Goal: Find specific page/section: Find specific page/section

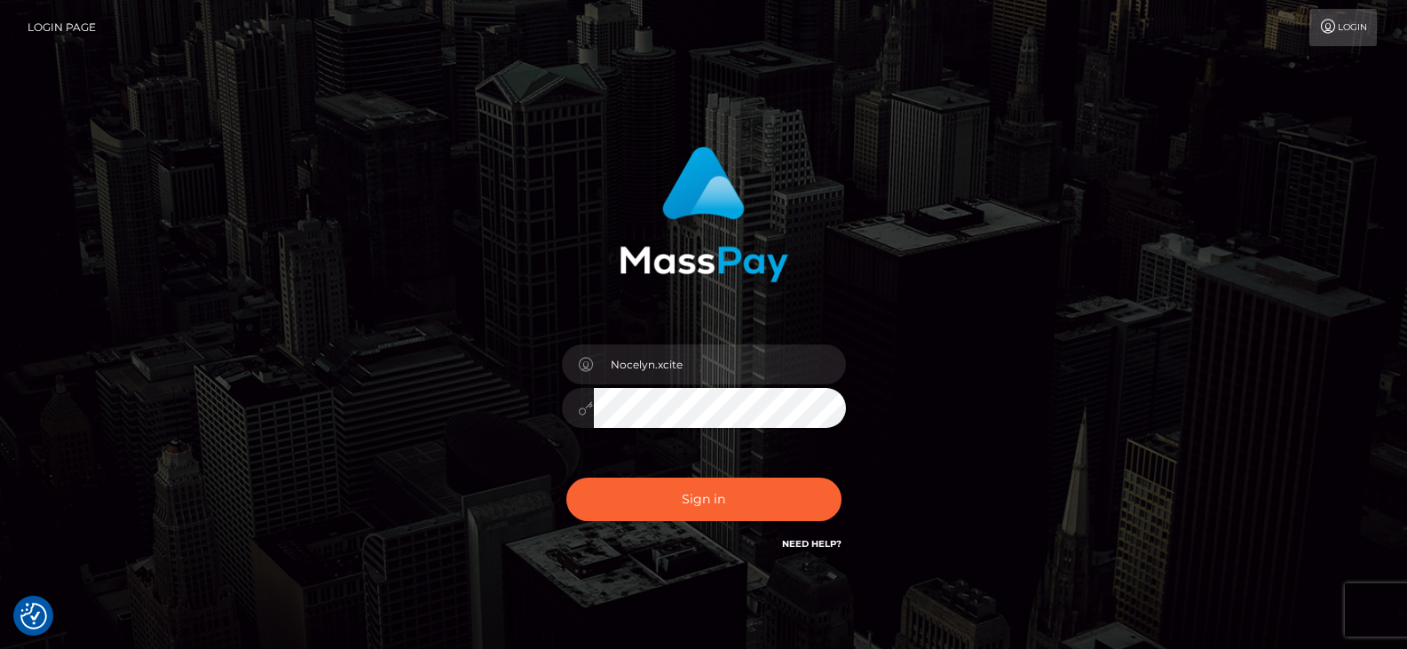
click at [642, 495] on button "Sign in" at bounding box center [703, 500] width 275 height 44
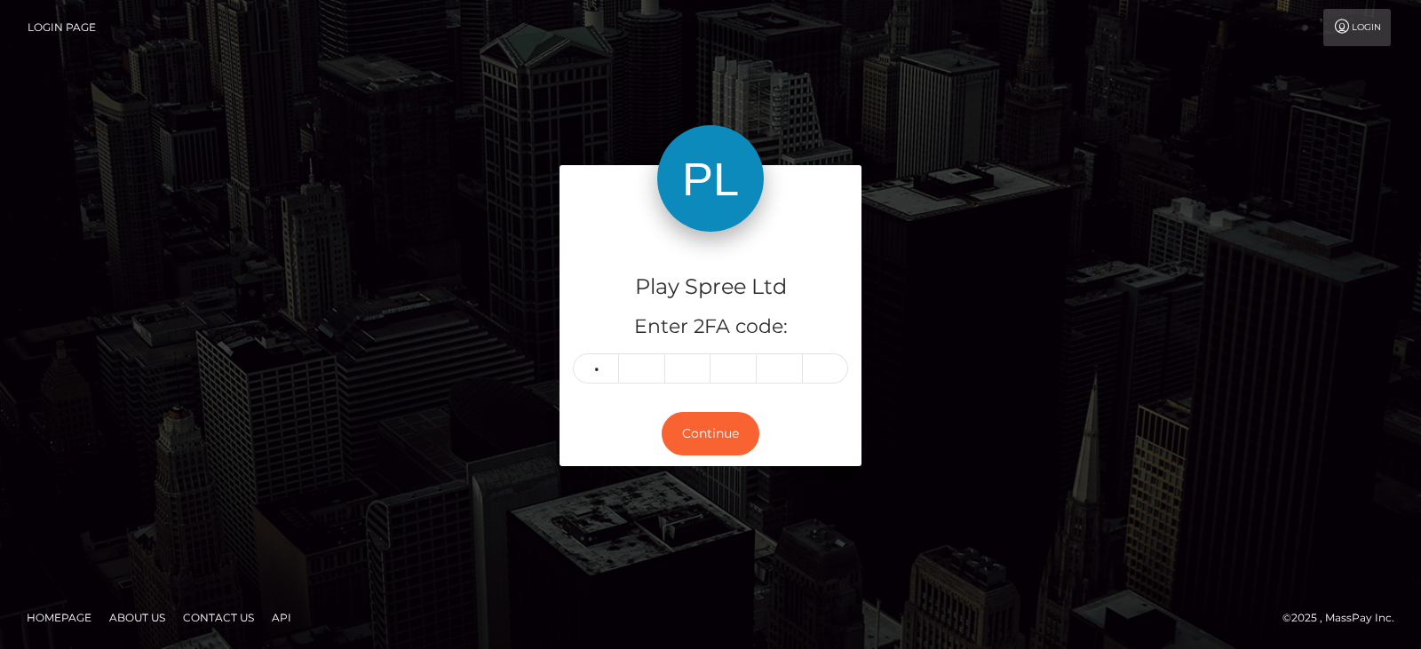
type input "4"
type input "0"
type input "1"
type input "8"
type input "6"
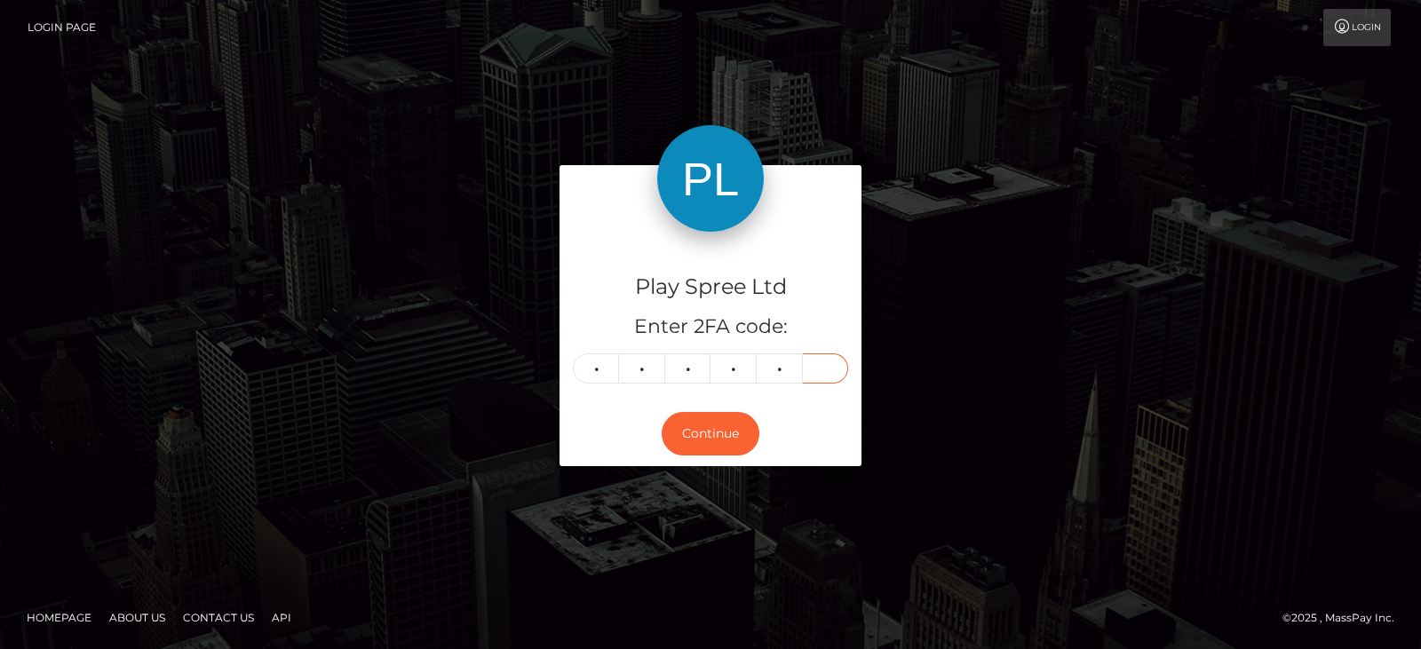
type input "2"
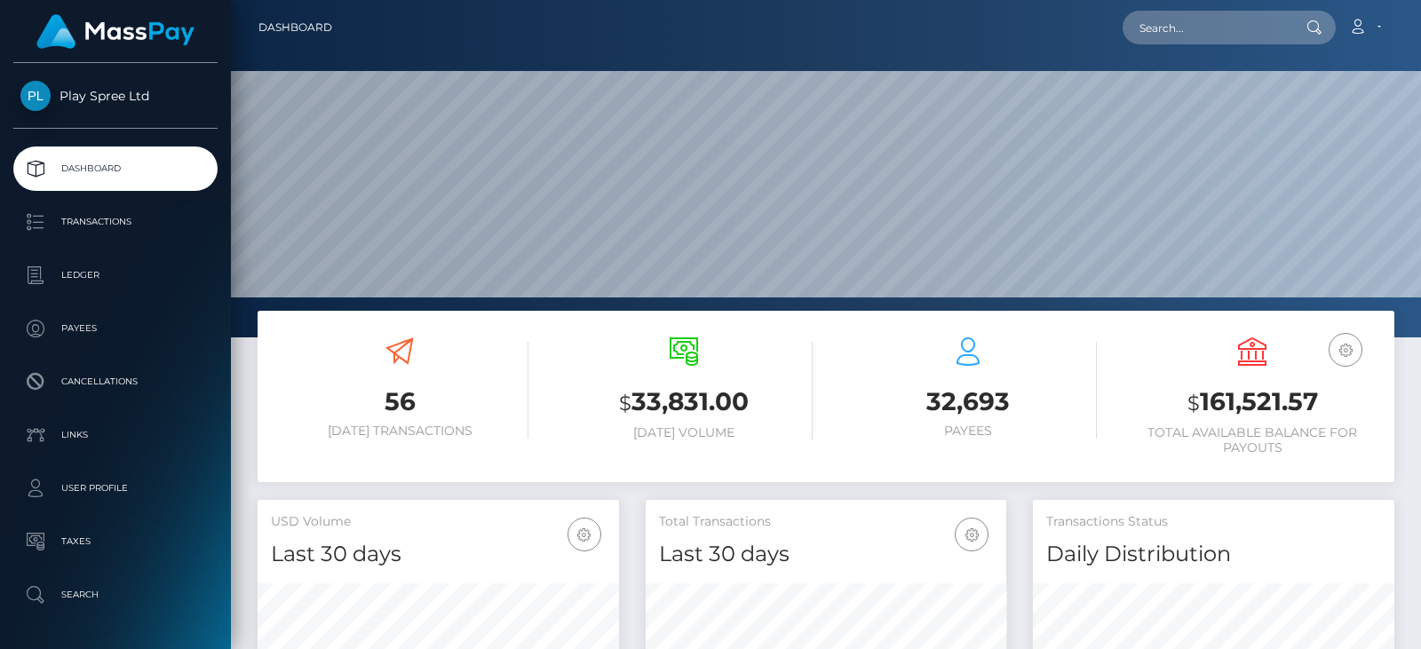
scroll to position [315, 360]
click at [1209, 32] on input "text" at bounding box center [1205, 28] width 167 height 34
paste input "326194"
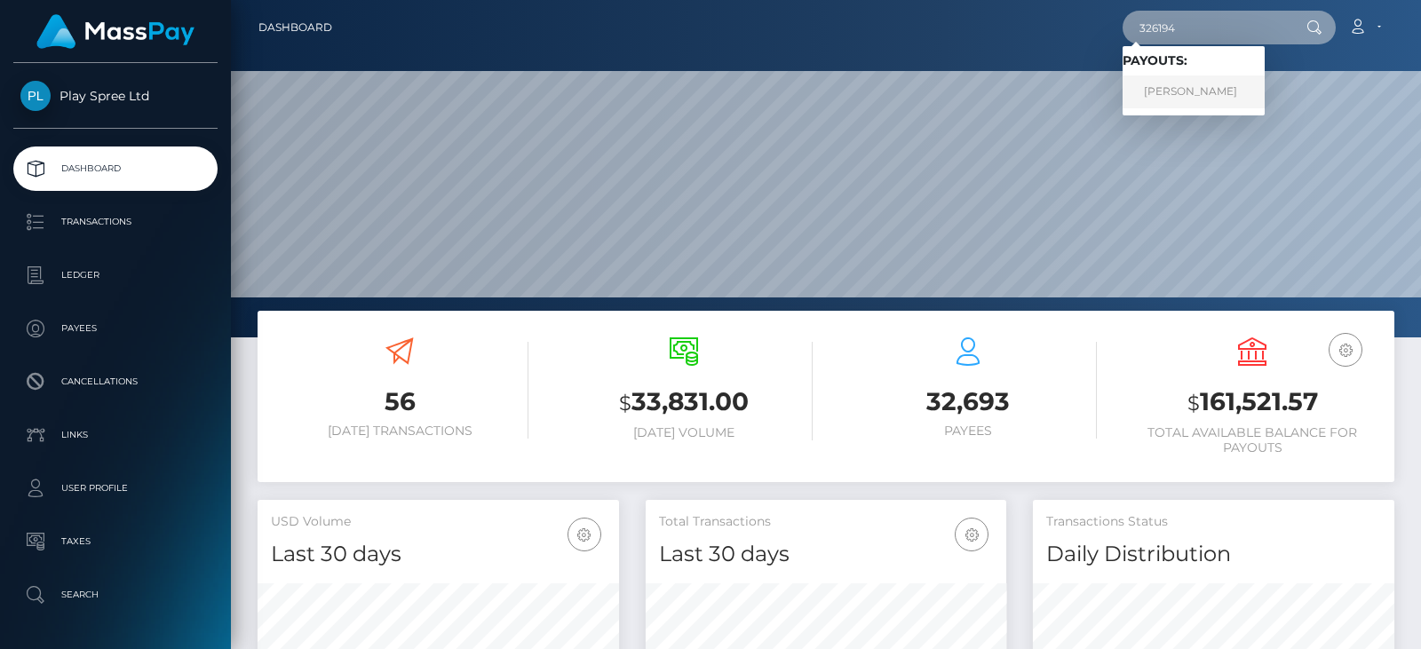
type input "326194"
click at [1192, 94] on link "JACKIE LYNN RAGATZ" at bounding box center [1193, 91] width 142 height 33
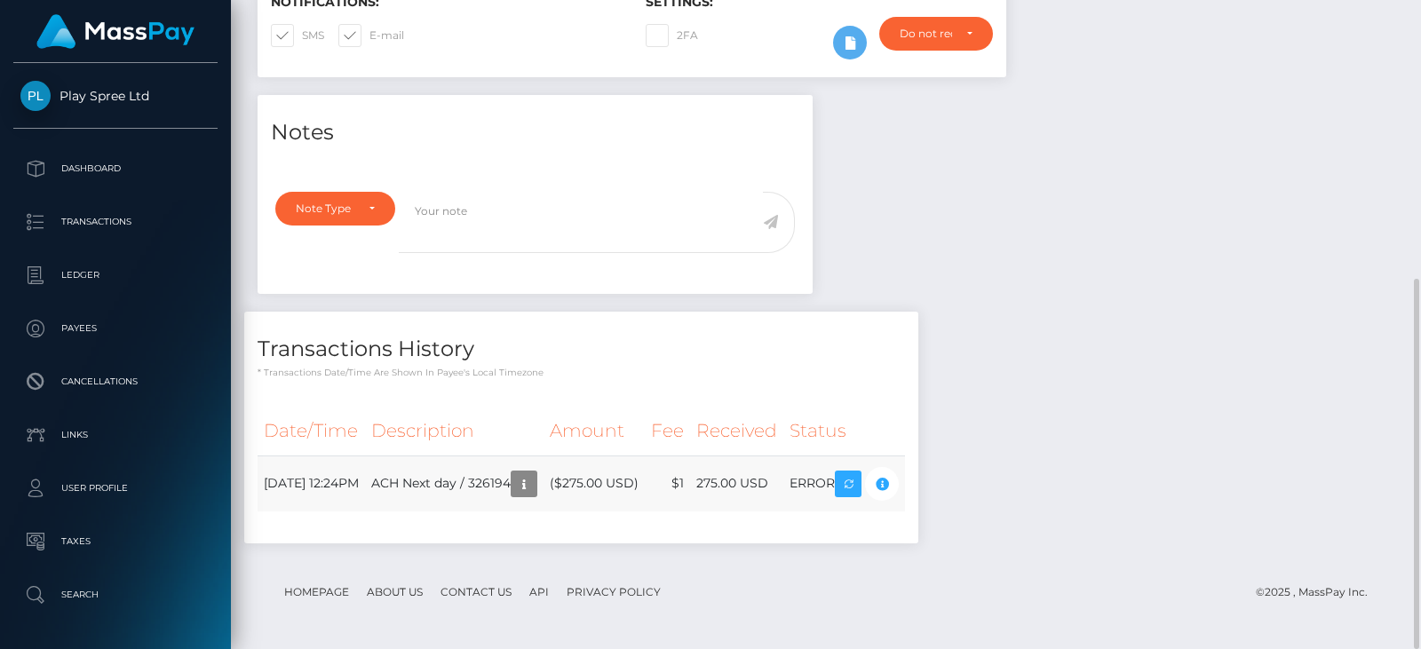
scroll to position [213, 360]
click at [543, 482] on td "ACH Next day / 326194" at bounding box center [454, 483] width 178 height 56
copy td "326194"
